Goal: Check status: Check status

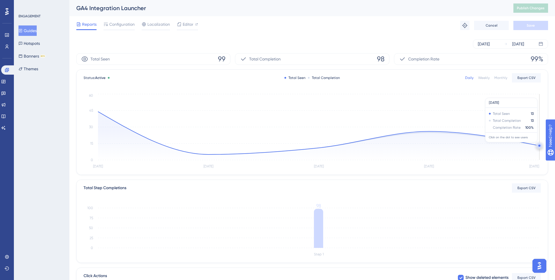
click at [538, 145] on circle at bounding box center [539, 145] width 2 height 2
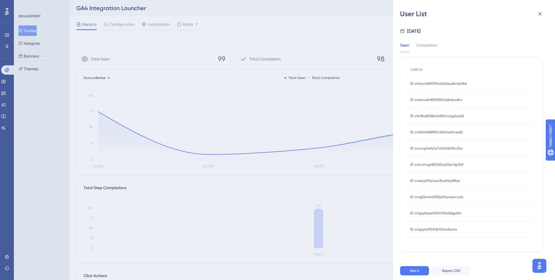
click at [429, 83] on span "ID clnbzrx961090440k0pp8mdy1bb" at bounding box center [438, 83] width 57 height 5
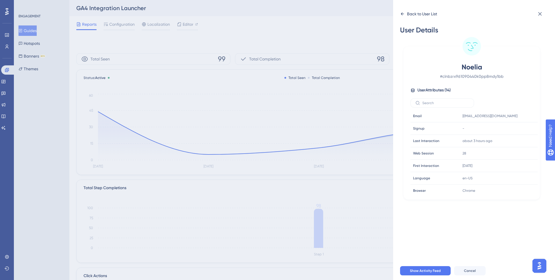
click at [402, 14] on icon at bounding box center [402, 13] width 3 height 3
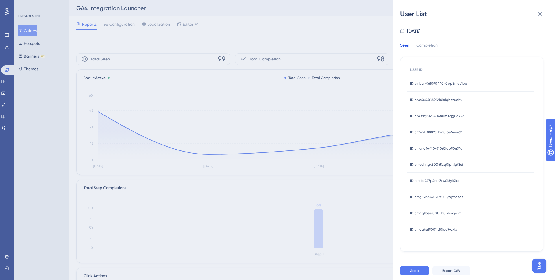
click at [427, 101] on span "ID clve4u46r1859210lx1qb6zudhx" at bounding box center [436, 99] width 52 height 5
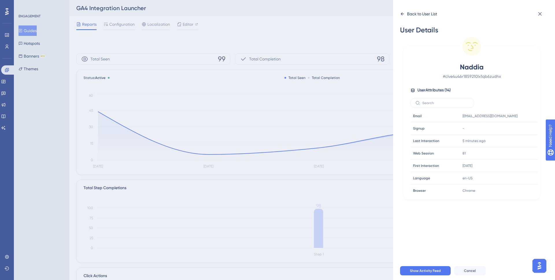
click at [401, 14] on icon at bounding box center [402, 14] width 5 height 5
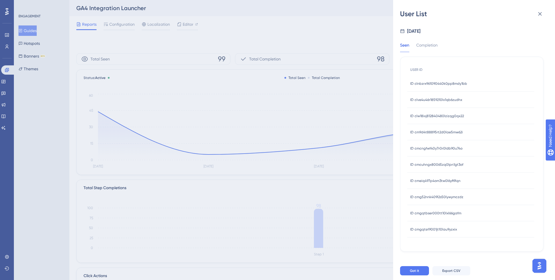
click at [434, 115] on span "ID clw18ixj812840480lzizqg0qx22" at bounding box center [437, 116] width 54 height 5
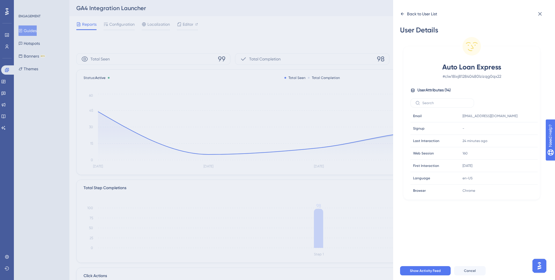
click at [400, 14] on icon at bounding box center [402, 14] width 5 height 5
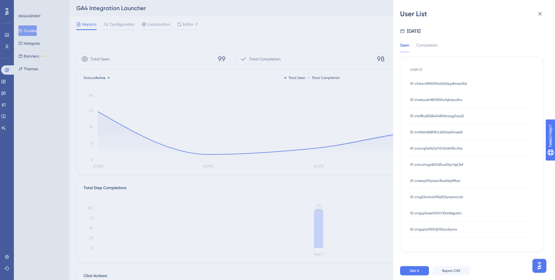
click at [423, 130] on span "ID cm9d4t88895rt2d0lae5mw62i" at bounding box center [436, 132] width 53 height 5
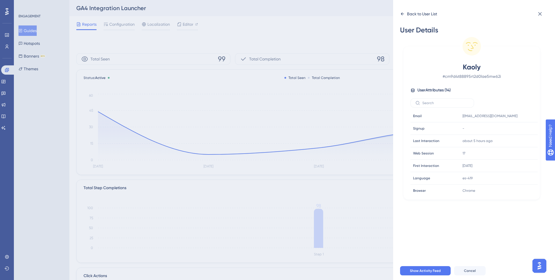
click at [401, 14] on icon at bounding box center [402, 13] width 3 height 3
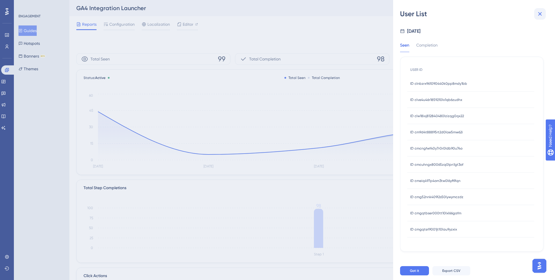
click at [541, 14] on icon at bounding box center [540, 14] width 4 height 4
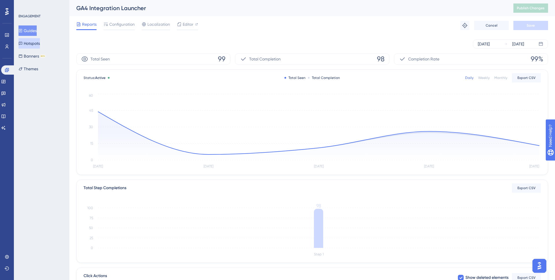
click at [34, 44] on button "Hotspots" at bounding box center [28, 43] width 21 height 10
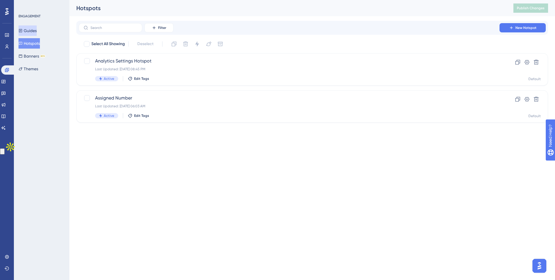
click at [37, 33] on button "Guides" at bounding box center [27, 30] width 18 height 10
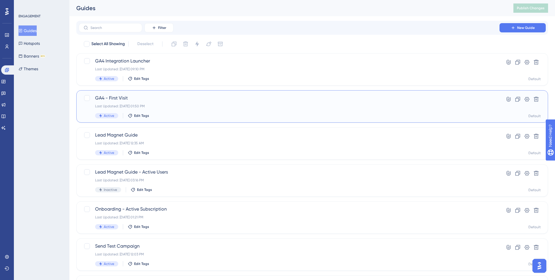
click at [189, 105] on div "Last Updated: Oct 07 2025, 01:50 PM" at bounding box center [289, 106] width 388 height 5
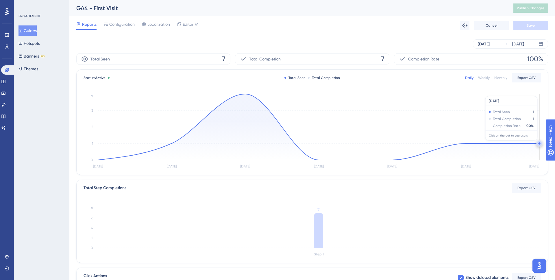
click at [538, 143] on circle at bounding box center [539, 143] width 5 height 5
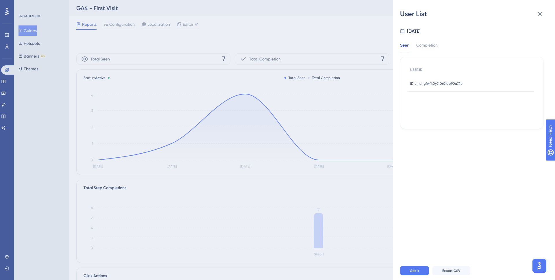
click at [443, 82] on span "ID cmcngfwf40y7r0r0ldb90u74o" at bounding box center [436, 83] width 52 height 5
